Goal: Check status: Check status

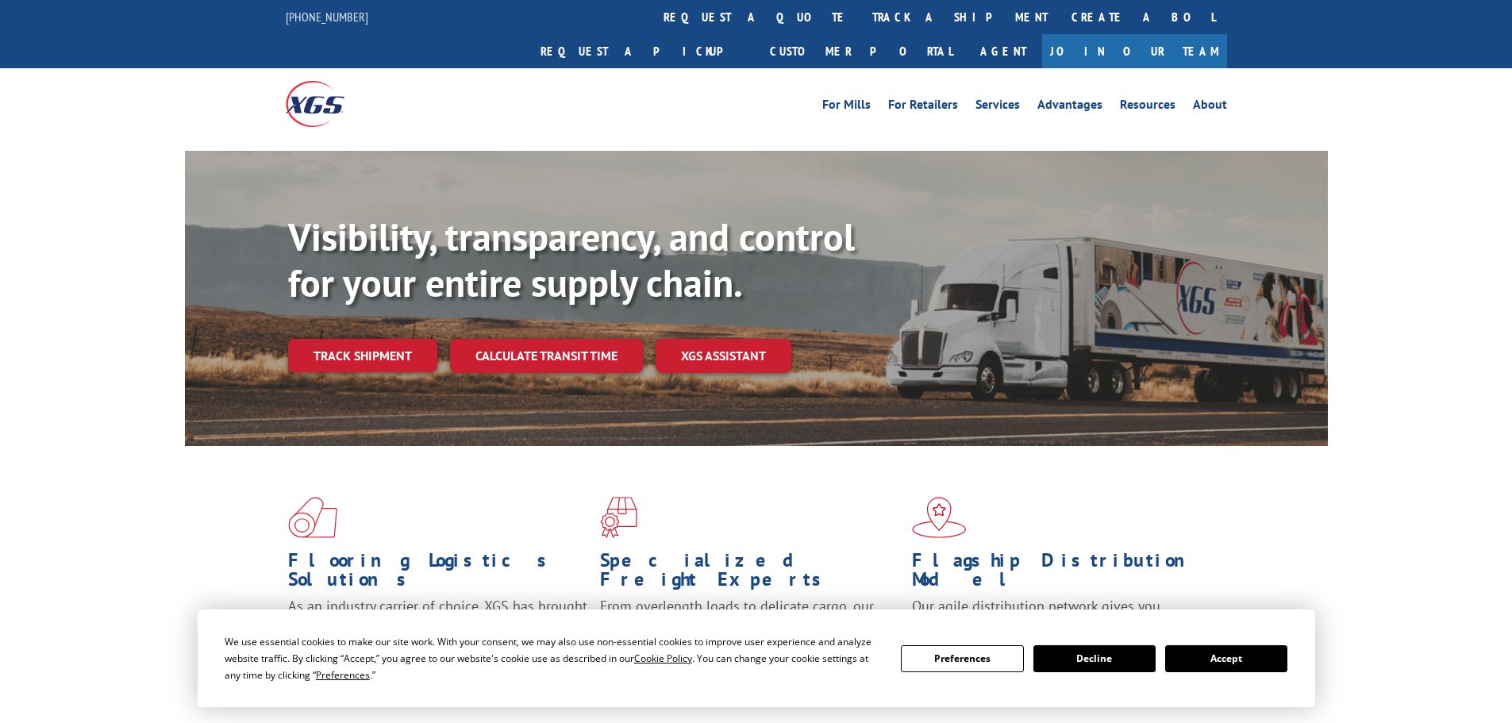
click at [356, 342] on div "Visibility, transparency, and control for your entire supply chain. Track shipm…" at bounding box center [808, 325] width 1040 height 222
click at [361, 339] on link "Track shipment" at bounding box center [362, 355] width 149 height 33
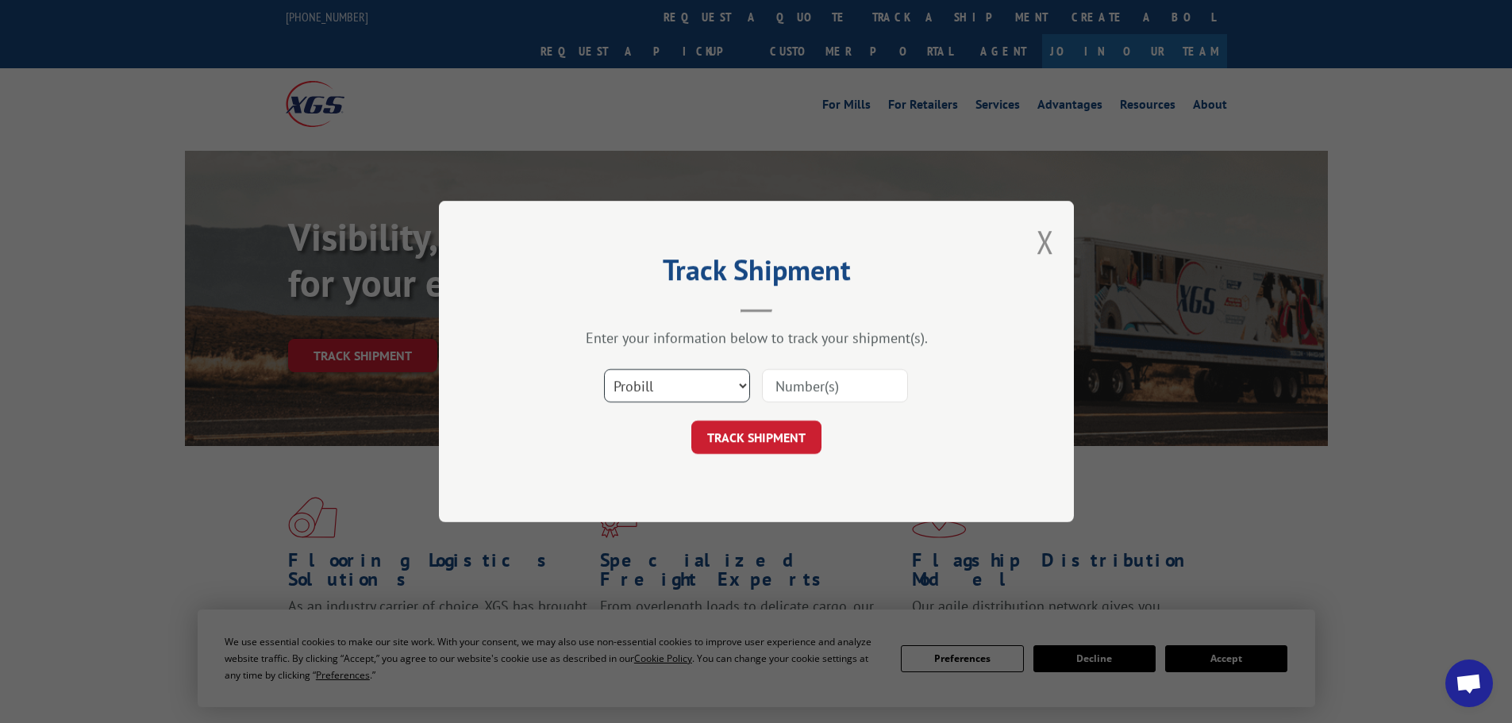
click at [633, 375] on select "Select category... Probill BOL PO" at bounding box center [677, 385] width 146 height 33
click at [604, 369] on select "Select category... Probill BOL PO" at bounding box center [677, 385] width 146 height 33
click at [774, 378] on input at bounding box center [835, 385] width 146 height 33
paste input "5509707"
type input "5509707"
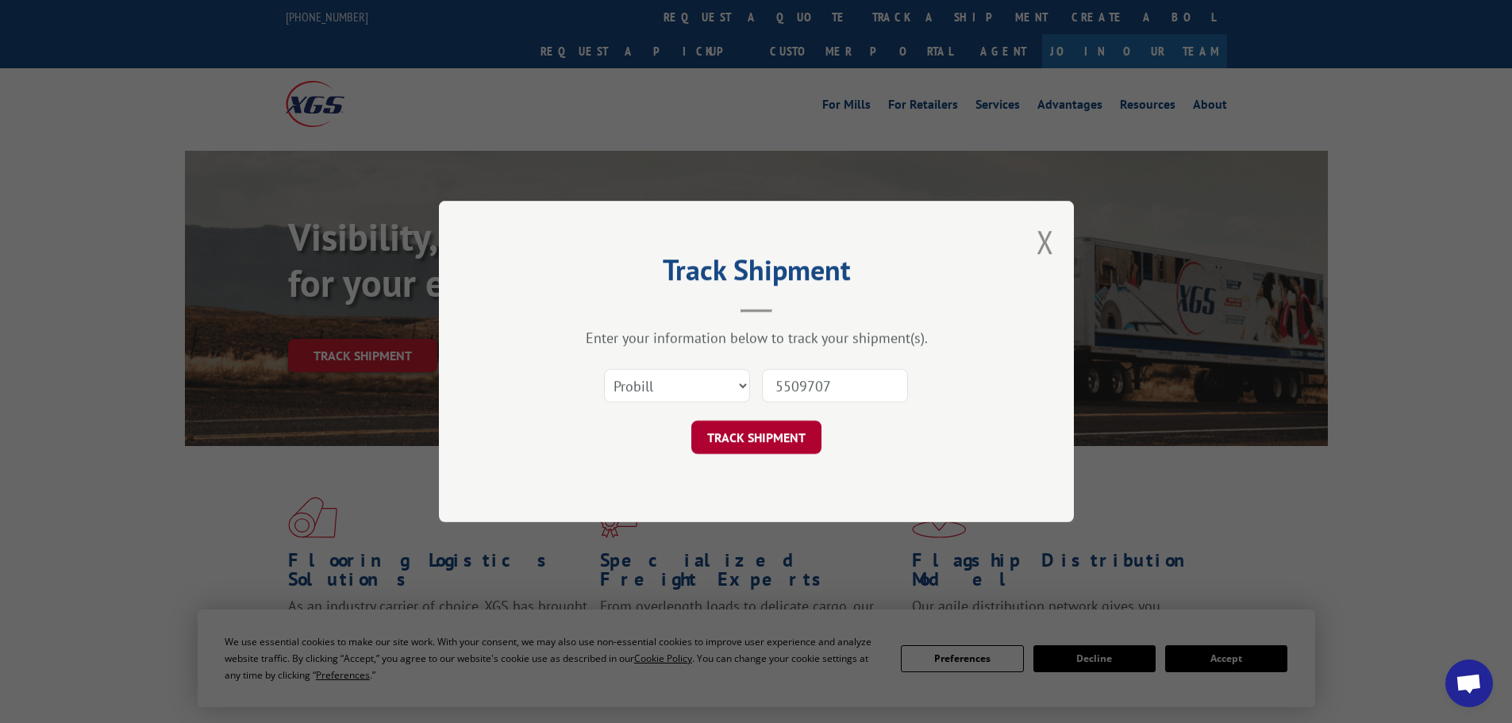
click at [803, 435] on button "TRACK SHIPMENT" at bounding box center [756, 437] width 130 height 33
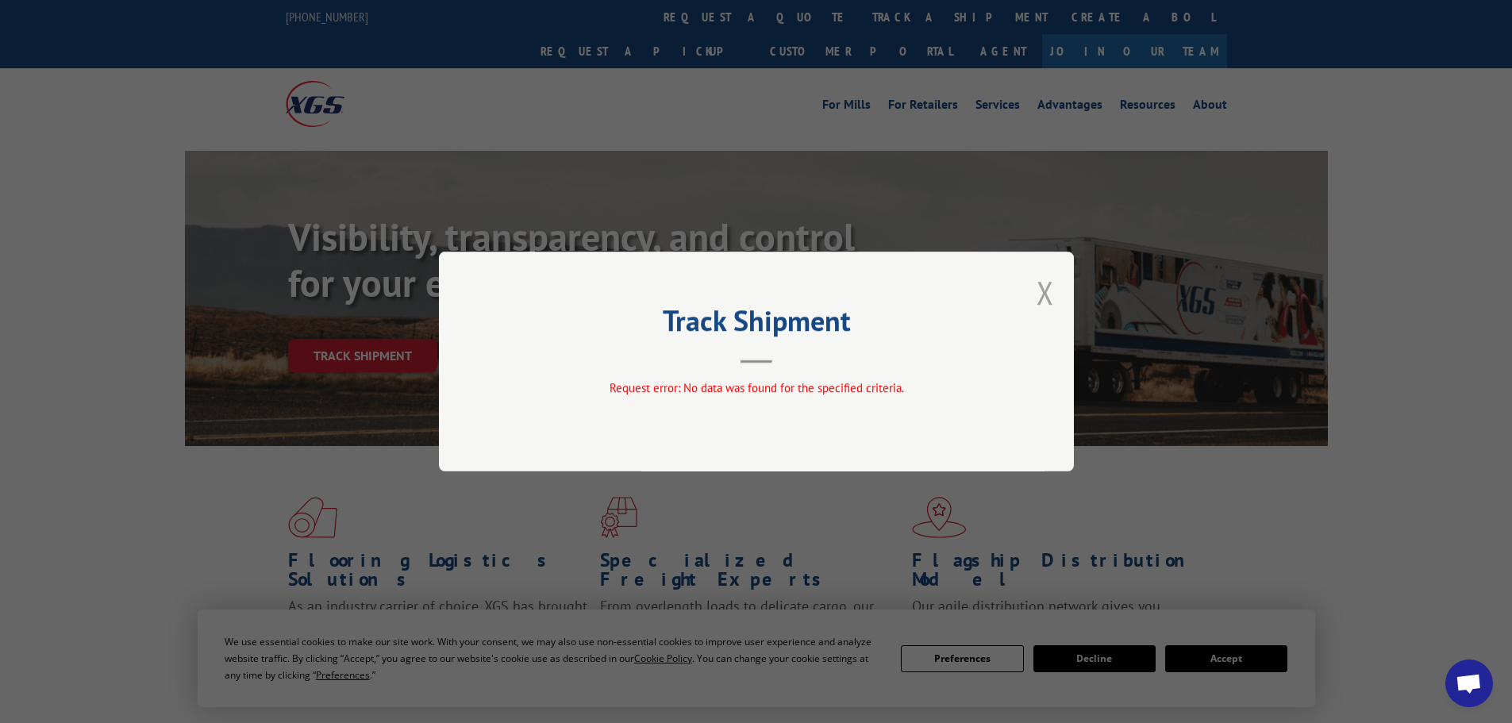
click at [1047, 299] on button "Close modal" at bounding box center [1045, 293] width 17 height 42
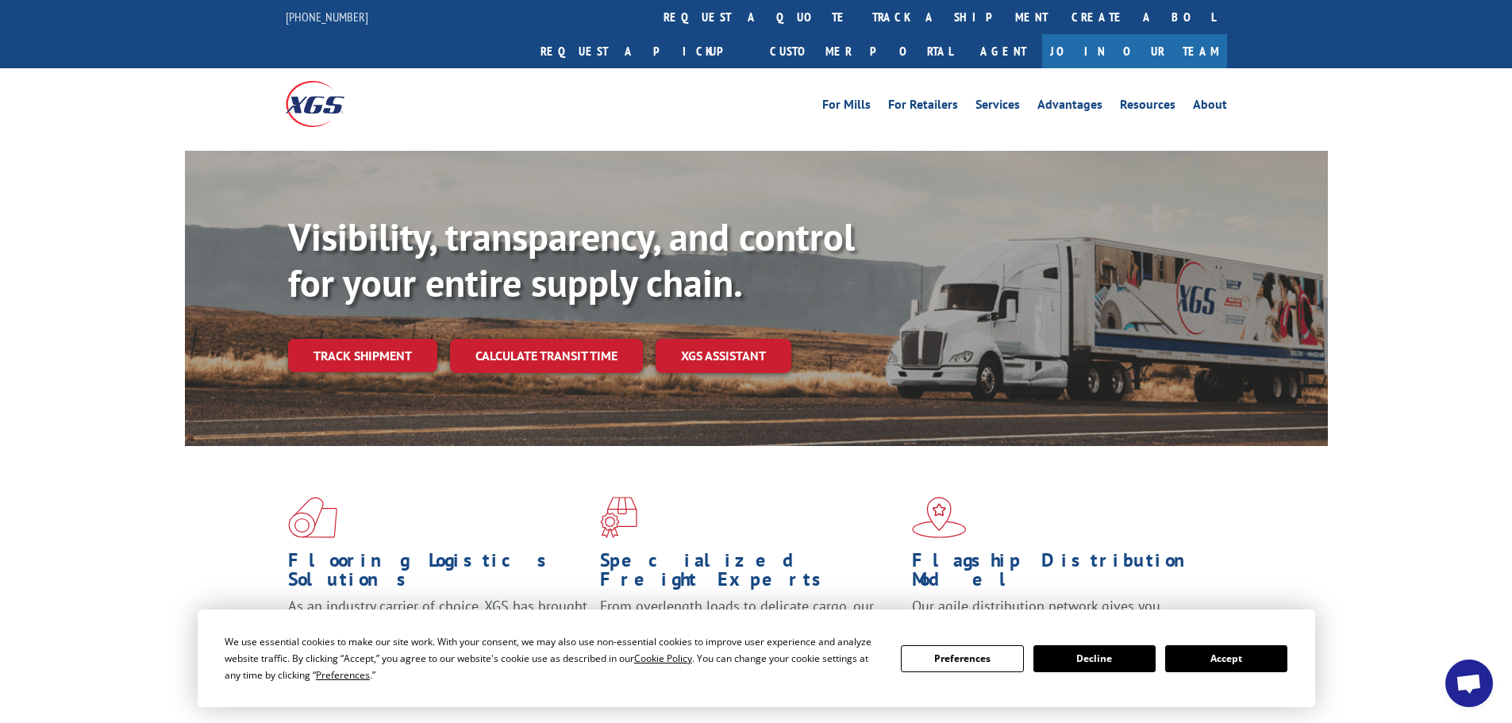
click at [1228, 656] on button "Accept" at bounding box center [1226, 658] width 122 height 27
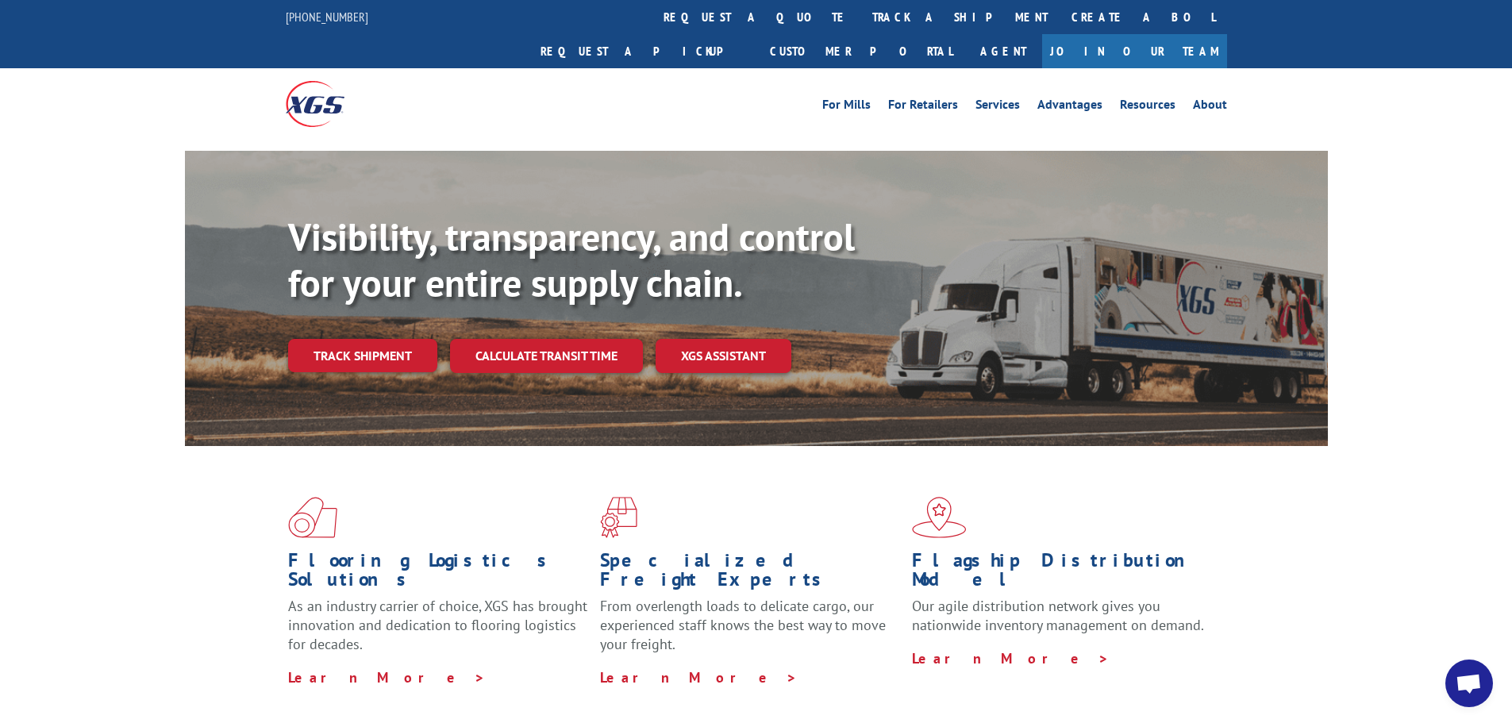
click at [419, 341] on div "Visibility, transparency, and control for your entire supply chain. Track shipm…" at bounding box center [808, 325] width 1040 height 222
click at [419, 339] on link "Track shipment" at bounding box center [362, 355] width 149 height 33
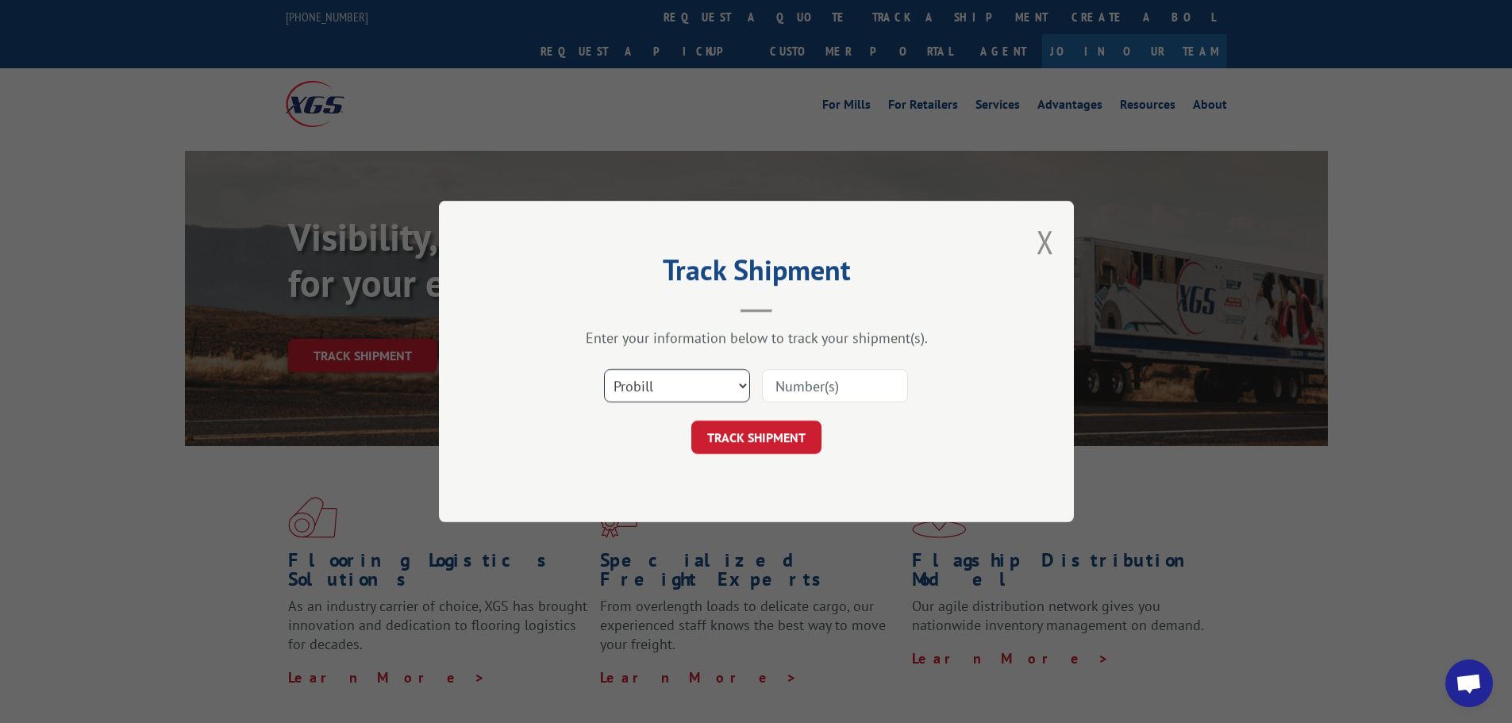
click at [703, 398] on select "Select category... Probill BOL PO" at bounding box center [677, 385] width 146 height 33
select select "bol"
click at [604, 369] on select "Select category... Probill BOL PO" at bounding box center [677, 385] width 146 height 33
click at [788, 395] on input at bounding box center [835, 385] width 146 height 33
paste input "5509707"
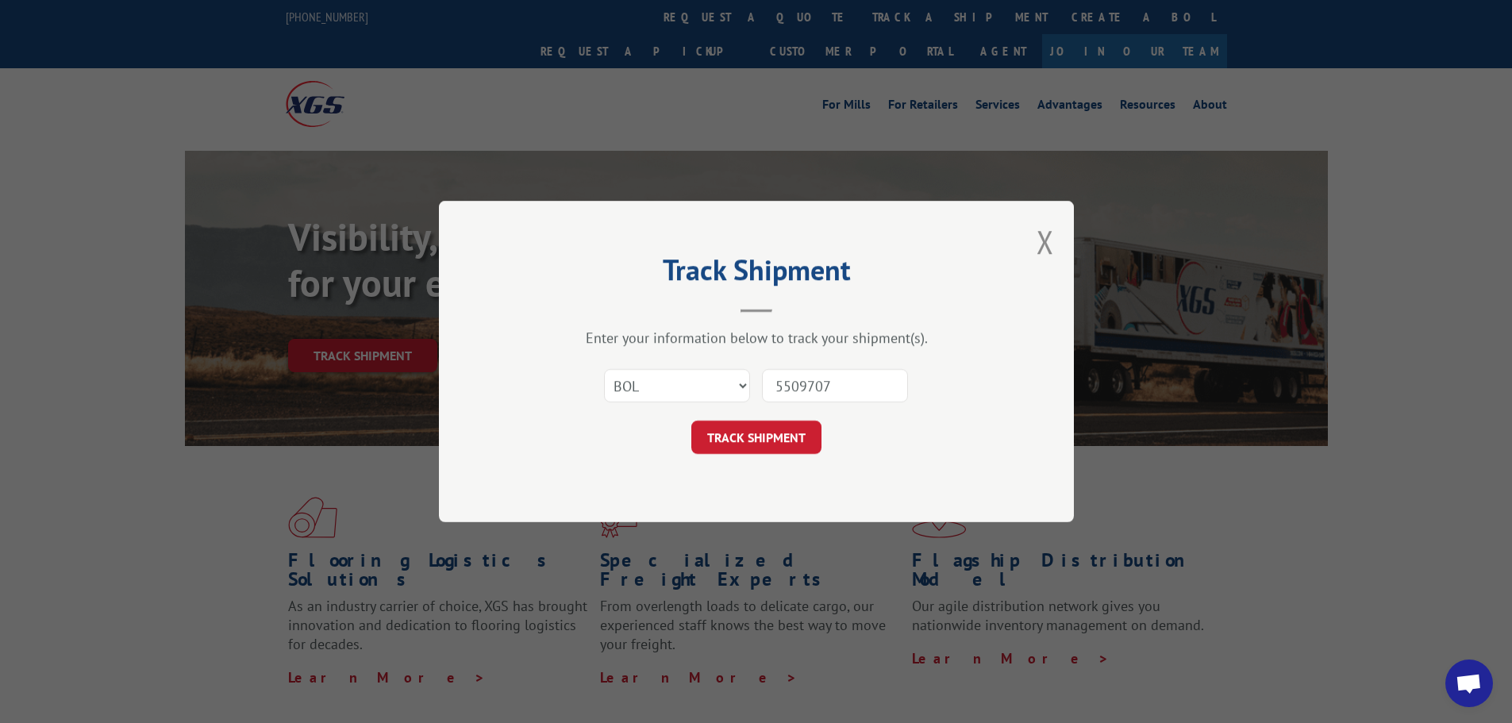
type input "5509707"
click at [749, 456] on div "Track Shipment Enter your information below to track your shipment(s). Select c…" at bounding box center [756, 362] width 635 height 322
click at [751, 445] on button "TRACK SHIPMENT" at bounding box center [756, 437] width 130 height 33
